Goal: Information Seeking & Learning: Learn about a topic

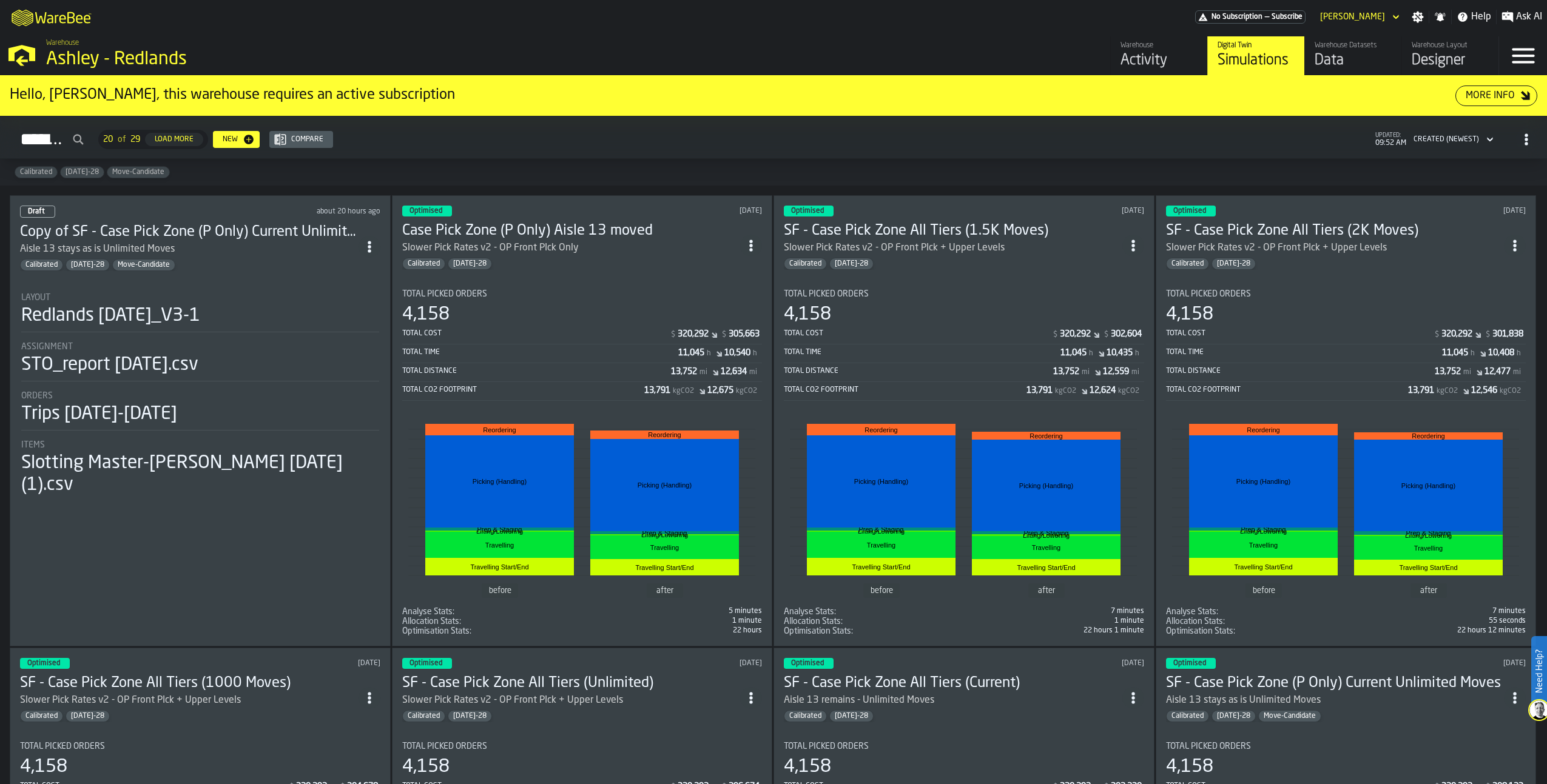
click at [760, 25] on div "M A K I N G W A R E H O U S E S M O R E EF F I C I E N T No Subscription — Subs…" at bounding box center [773, 16] width 1547 height 34
click at [605, 206] on div "Optimised [DATE]" at bounding box center [582, 211] width 360 height 11
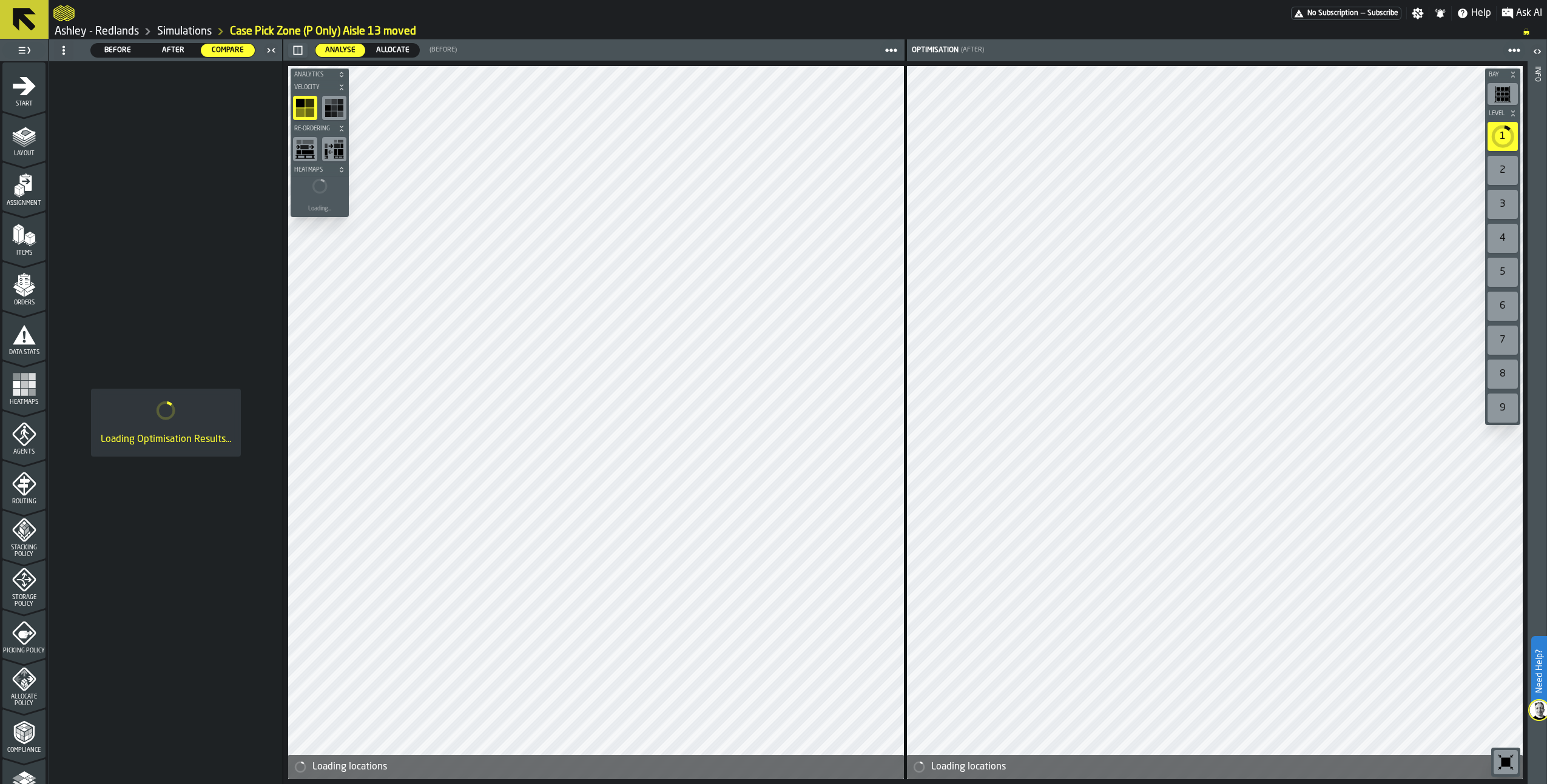
click at [178, 49] on span "After" at bounding box center [173, 50] width 44 height 11
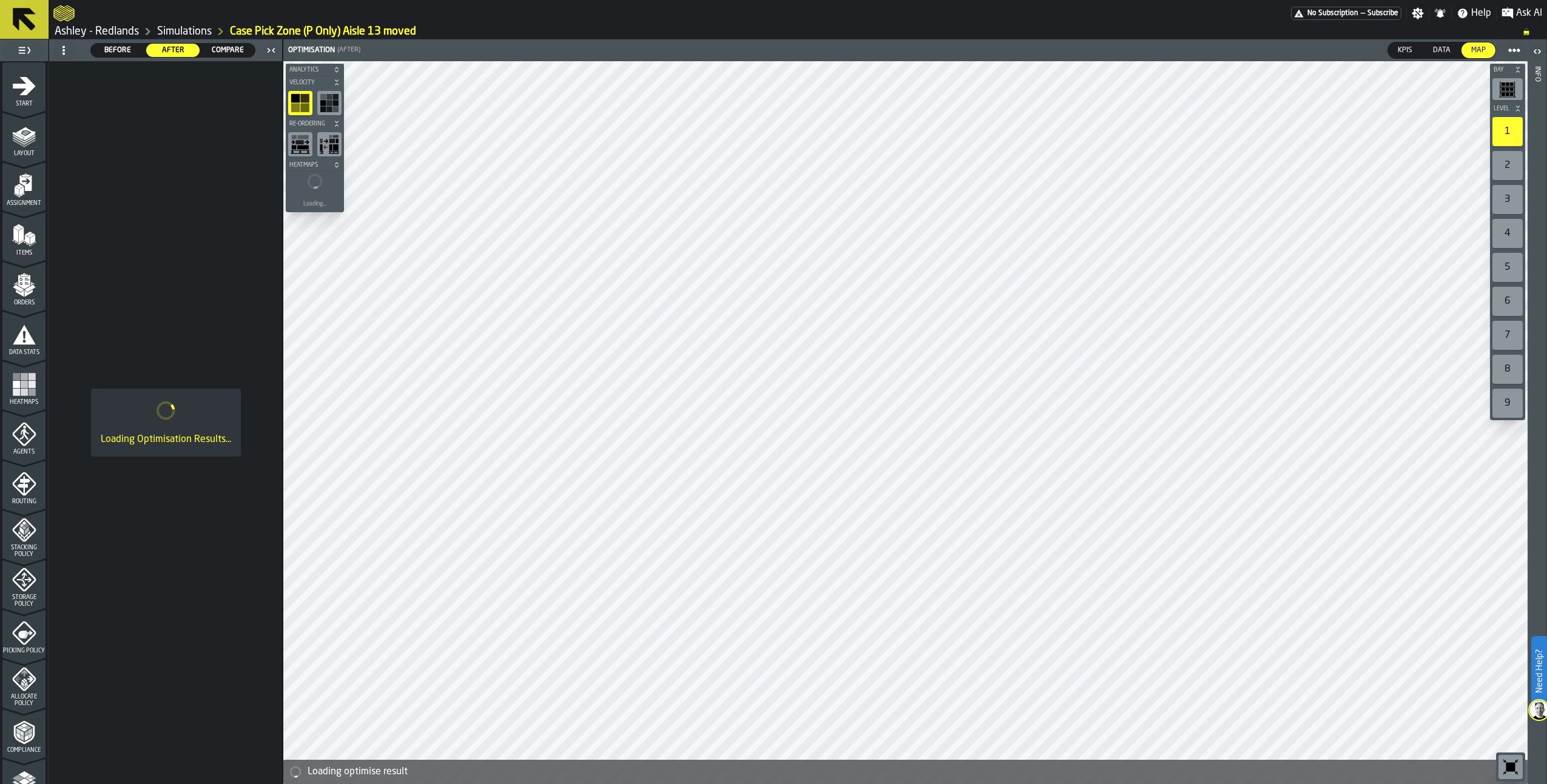
click at [119, 51] on span "Before" at bounding box center [118, 50] width 44 height 11
click at [222, 46] on span "Compare" at bounding box center [228, 50] width 44 height 11
click at [168, 50] on span "After" at bounding box center [173, 50] width 44 height 11
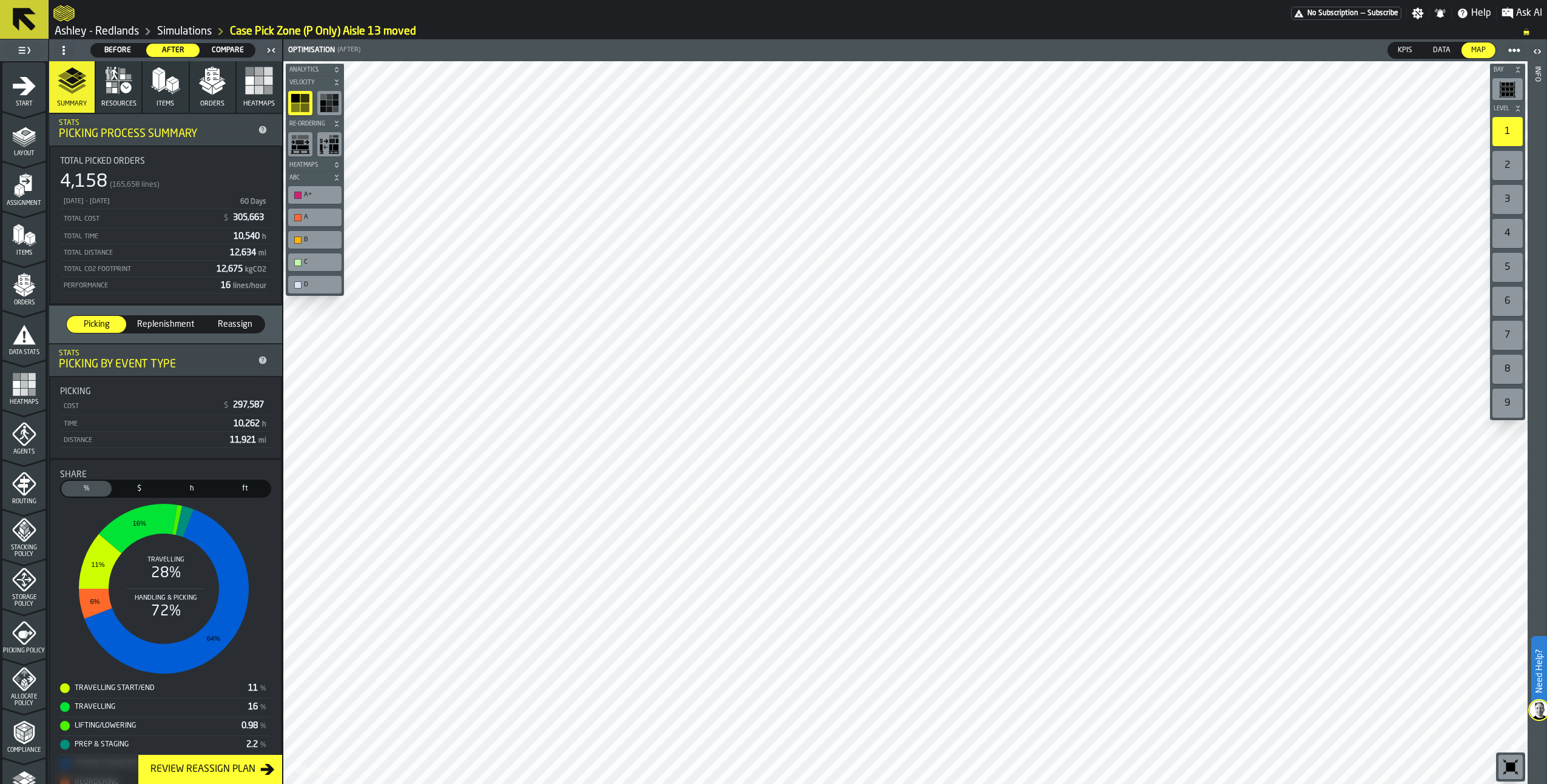
drag, startPoint x: 125, startPoint y: 90, endPoint x: 264, endPoint y: 88, distance: 139.0
click at [124, 89] on icon "button" at bounding box center [125, 87] width 11 height 11
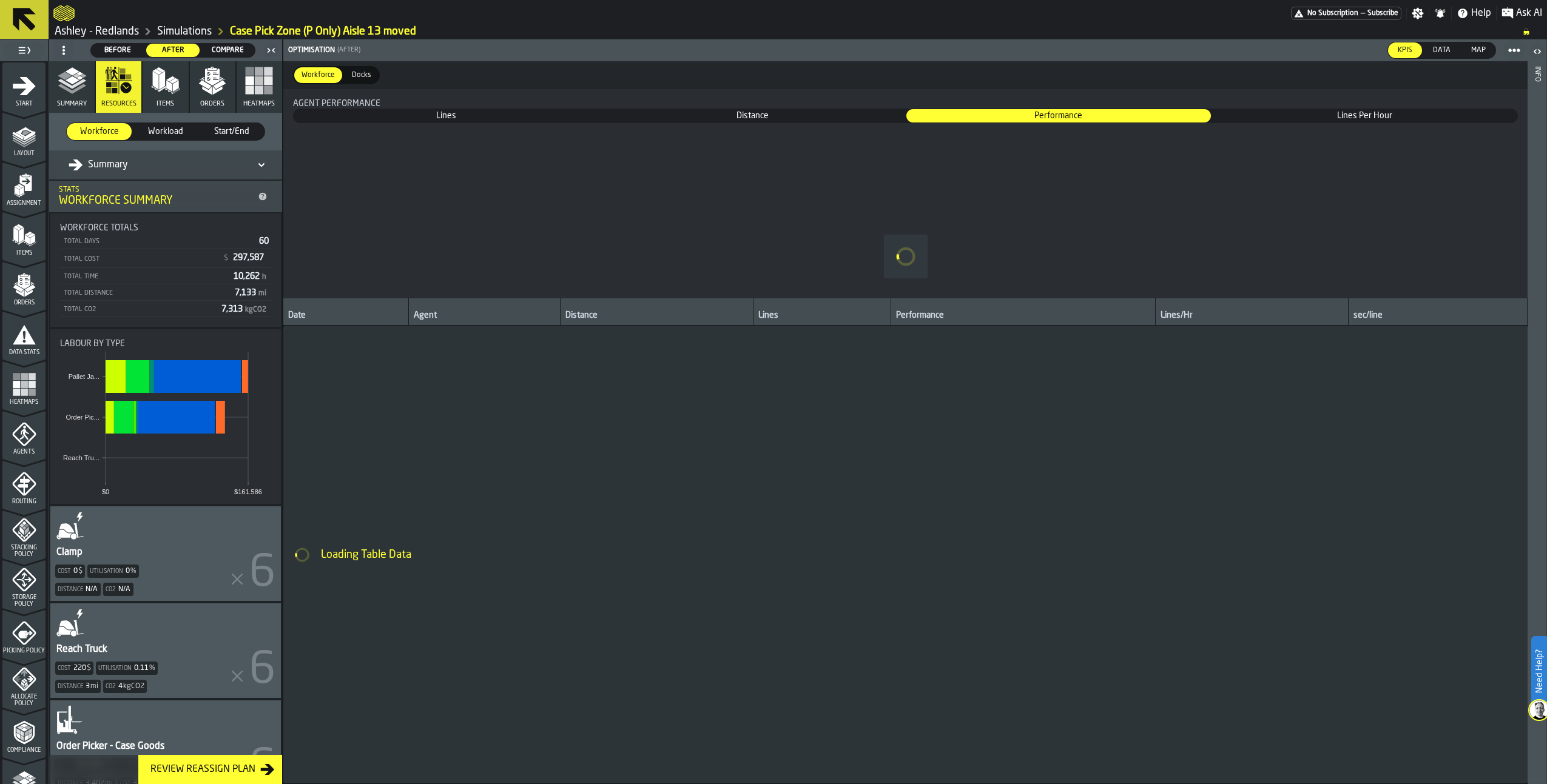
click at [264, 86] on rect "button" at bounding box center [268, 89] width 8 height 8
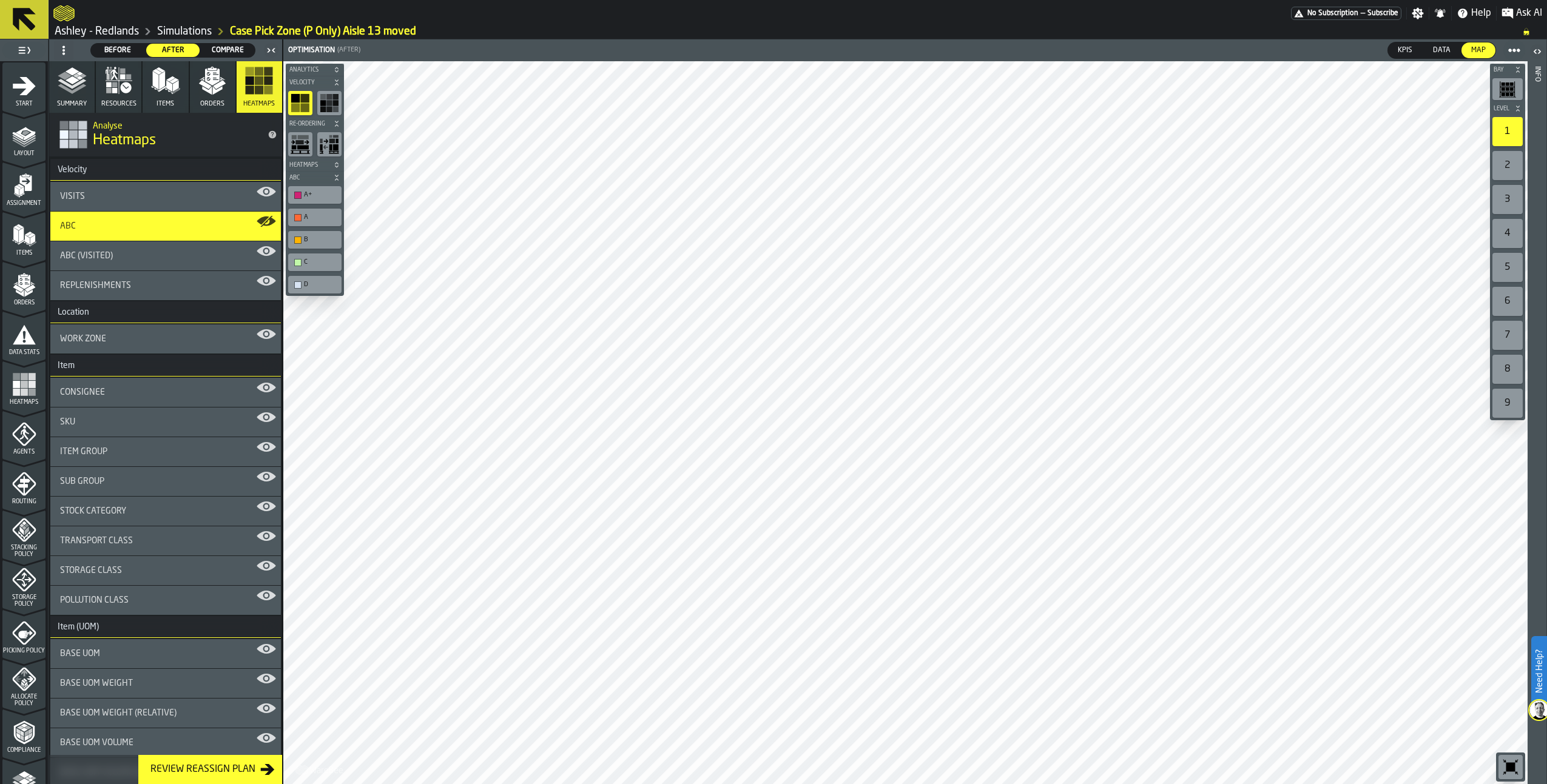
click at [153, 230] on div "ABC" at bounding box center [165, 226] width 211 height 10
click at [1444, 53] on span "Data" at bounding box center [1441, 50] width 27 height 11
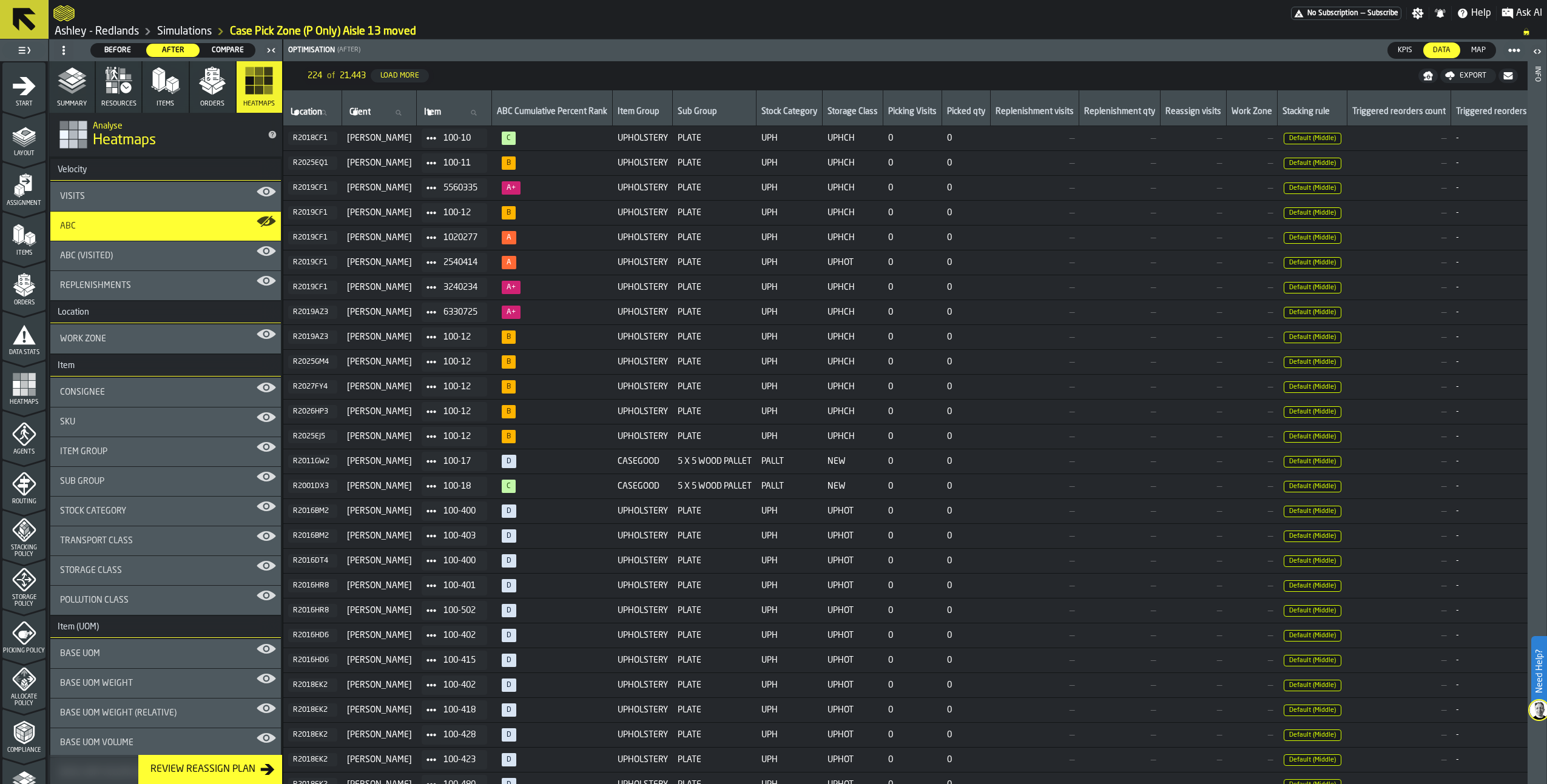
click at [1406, 52] on span "KPIs" at bounding box center [1405, 50] width 24 height 11
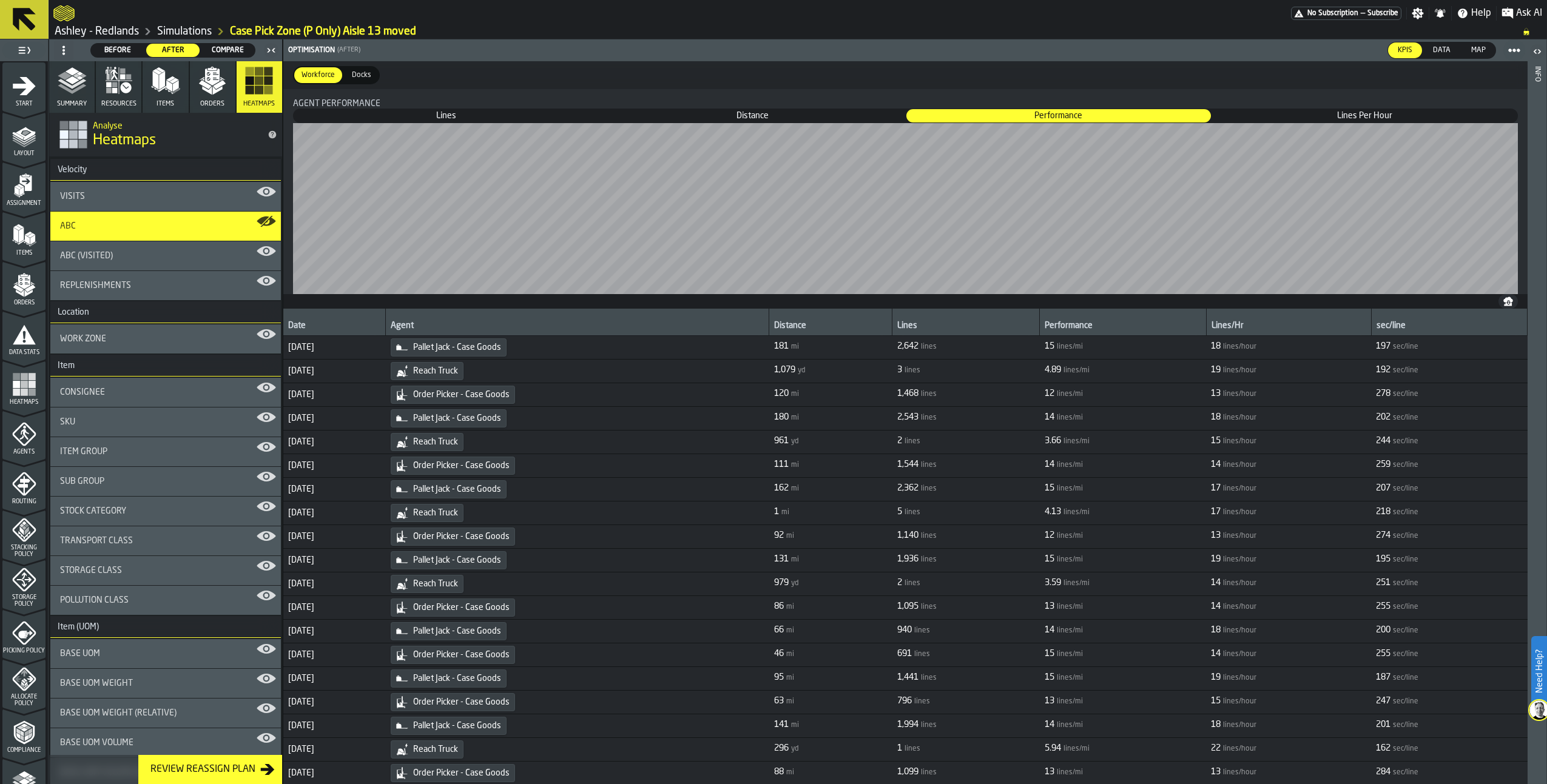
click at [1442, 53] on span "Data" at bounding box center [1441, 50] width 27 height 11
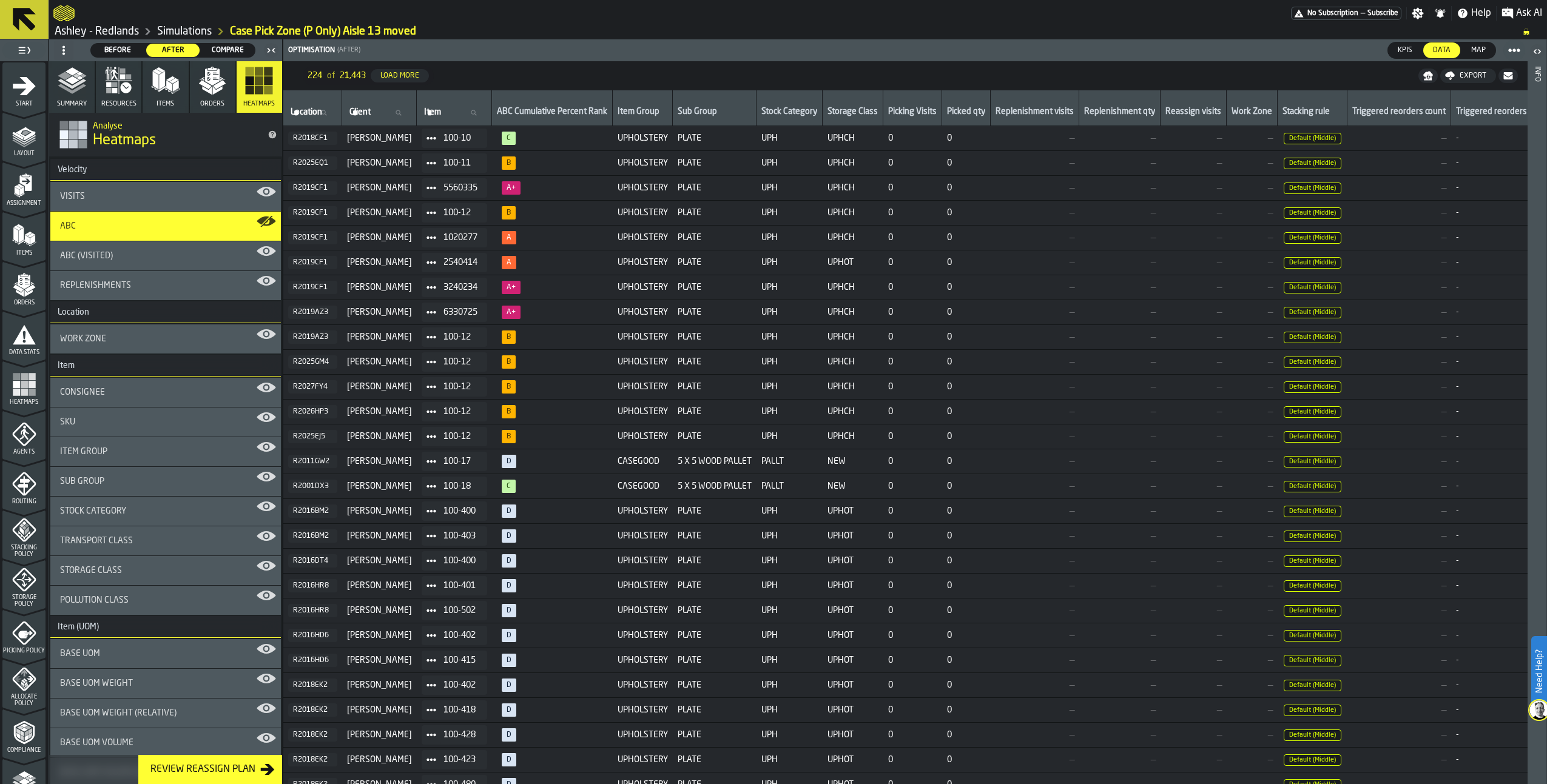
click at [677, 24] on ol "[PERSON_NAME] - Redlands Simulations Case Pick Zone (P Only) Aisle 13 moved" at bounding box center [781, 31] width 1457 height 14
click at [199, 223] on div "ABC" at bounding box center [165, 226] width 211 height 10
click at [221, 82] on polygon "button" at bounding box center [219, 85] width 13 height 9
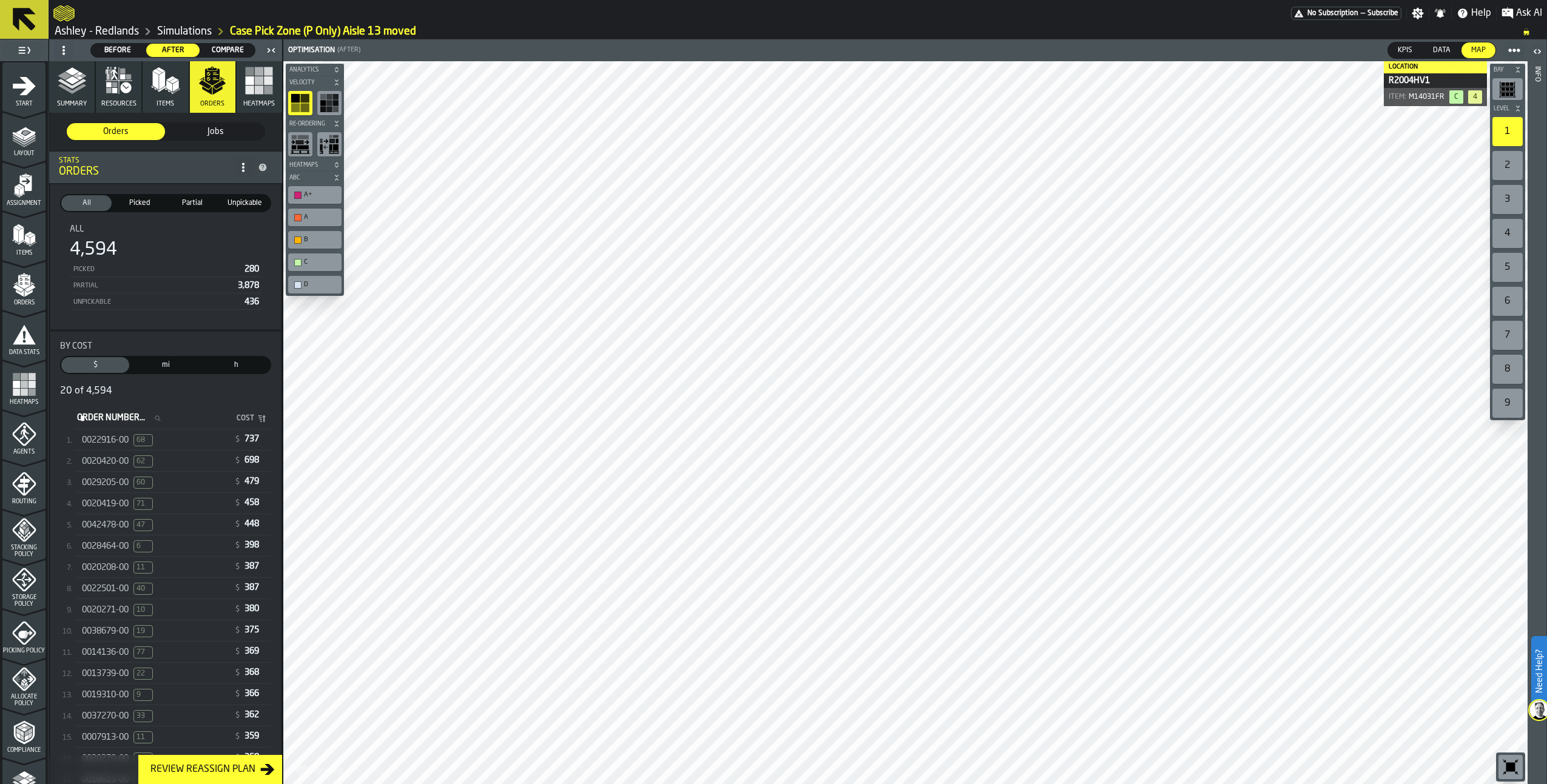
click at [170, 82] on polygon "button" at bounding box center [174, 81] width 9 height 5
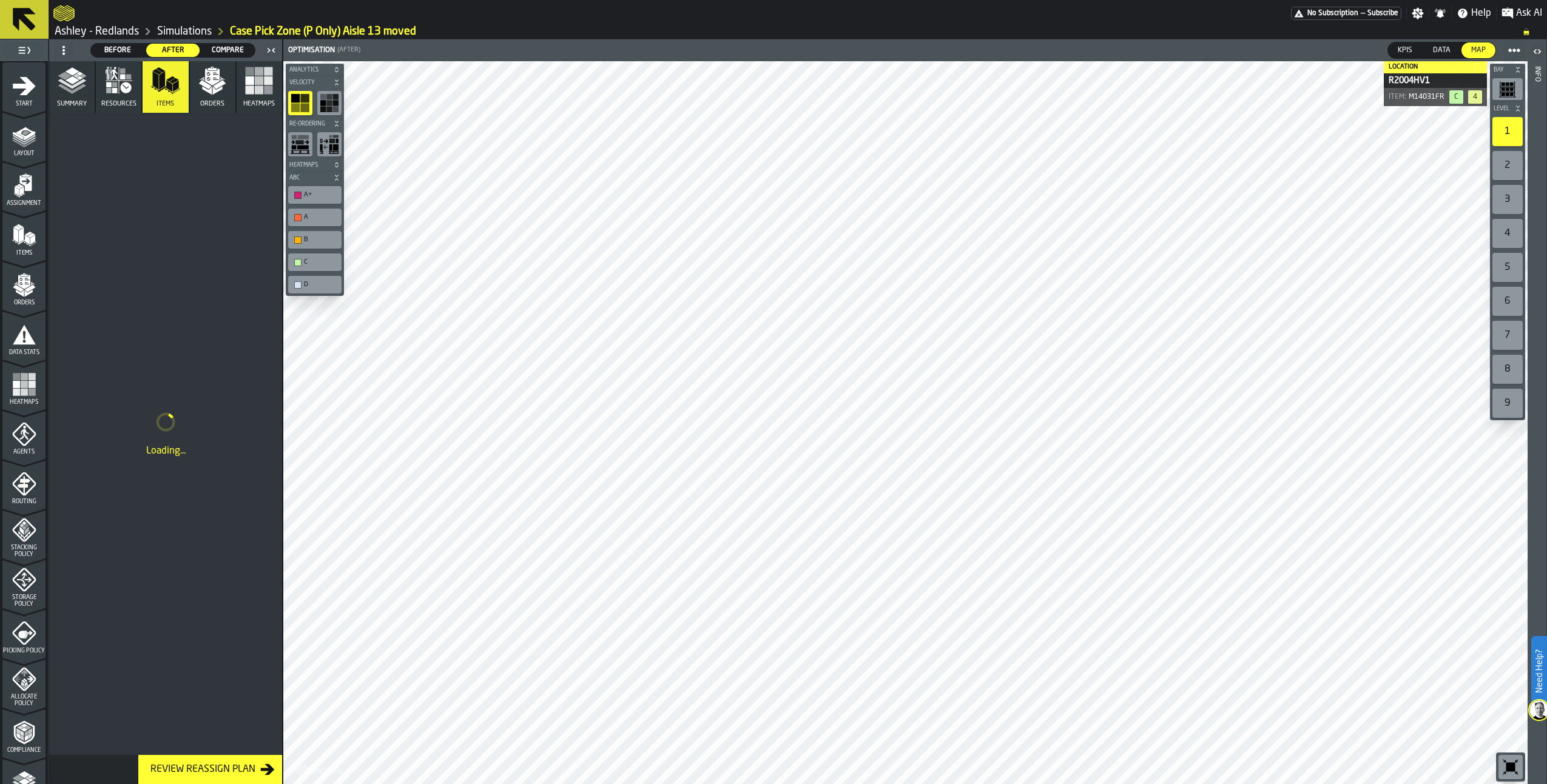
click at [210, 82] on icon "button" at bounding box center [212, 77] width 14 height 17
